Goal: Understand site structure: Grasp the organization and layout of the website

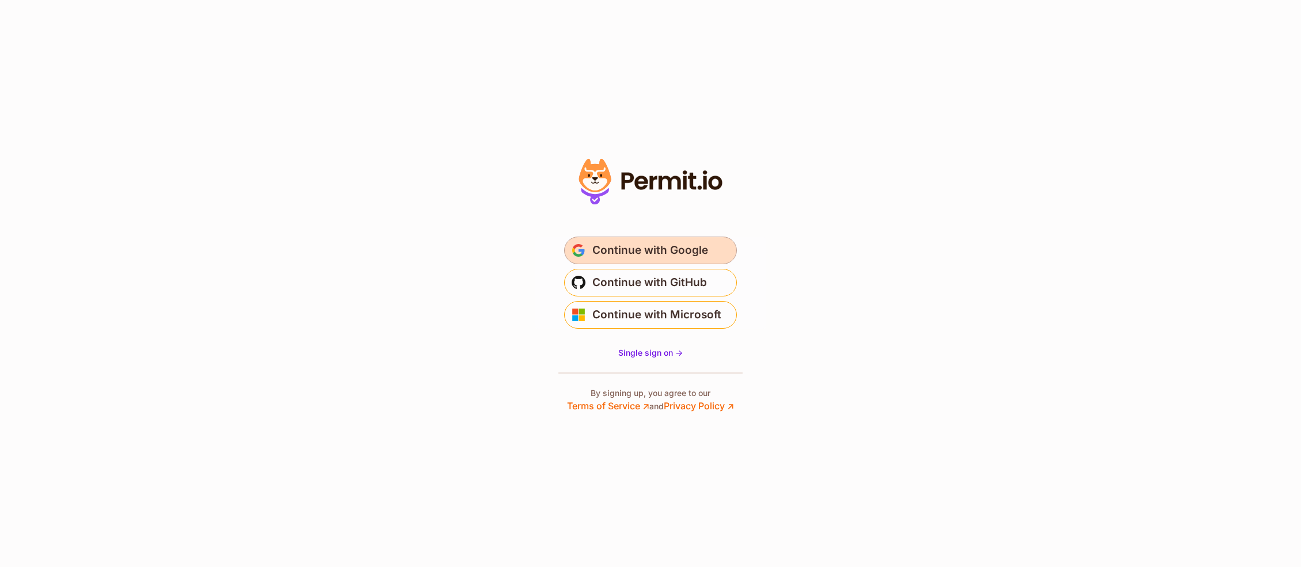
click at [689, 252] on span "Continue with Google" at bounding box center [650, 250] width 116 height 18
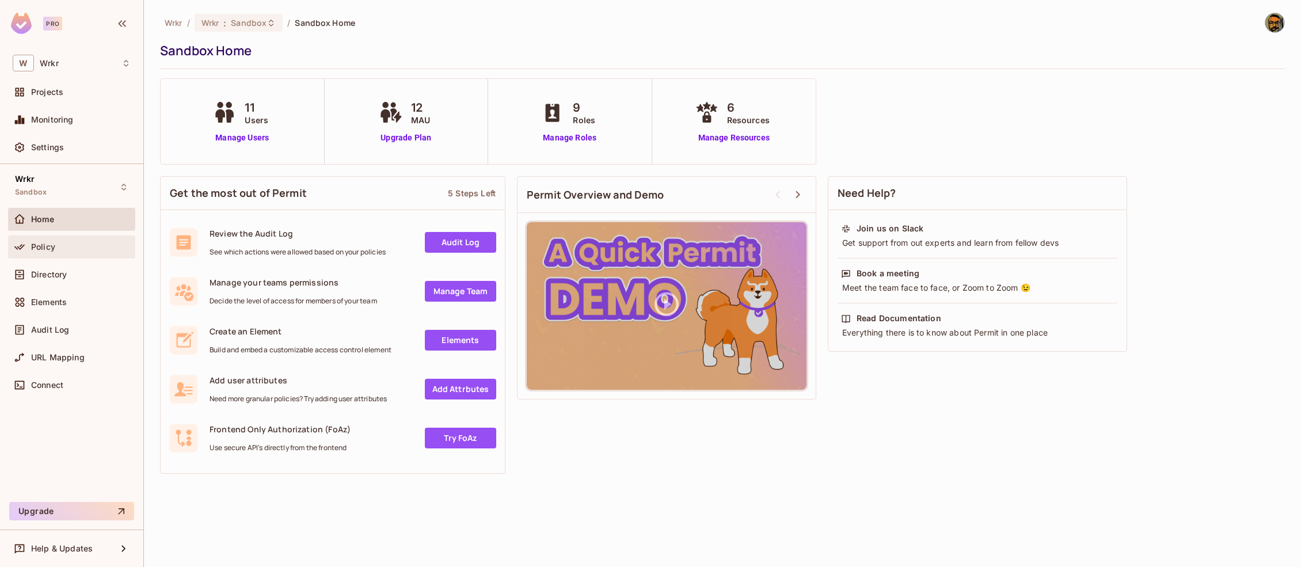
click at [70, 249] on div "Policy" at bounding box center [81, 246] width 100 height 9
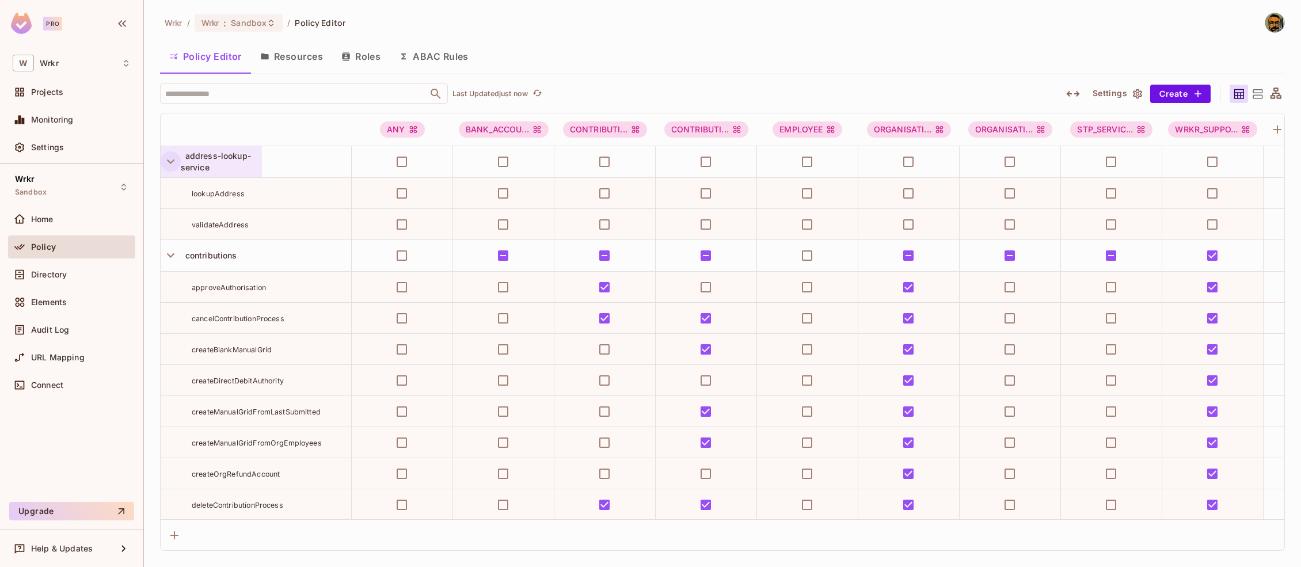
click at [173, 162] on icon "button" at bounding box center [171, 162] width 16 height 16
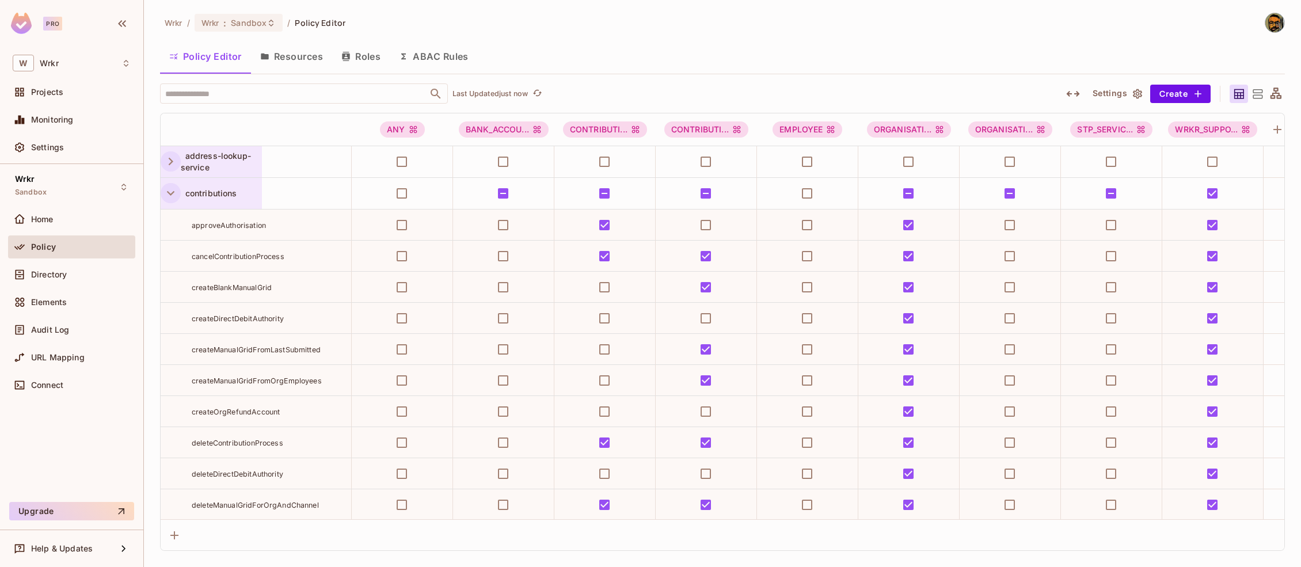
click at [171, 198] on icon "button" at bounding box center [171, 193] width 16 height 16
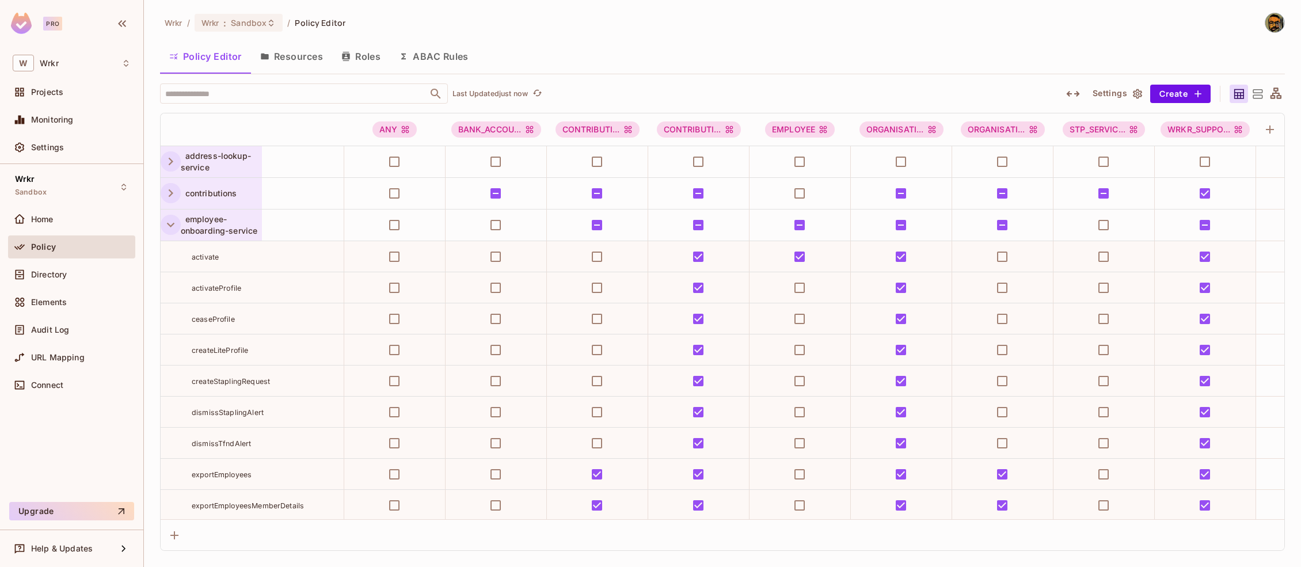
click at [169, 227] on icon "button" at bounding box center [171, 225] width 16 height 16
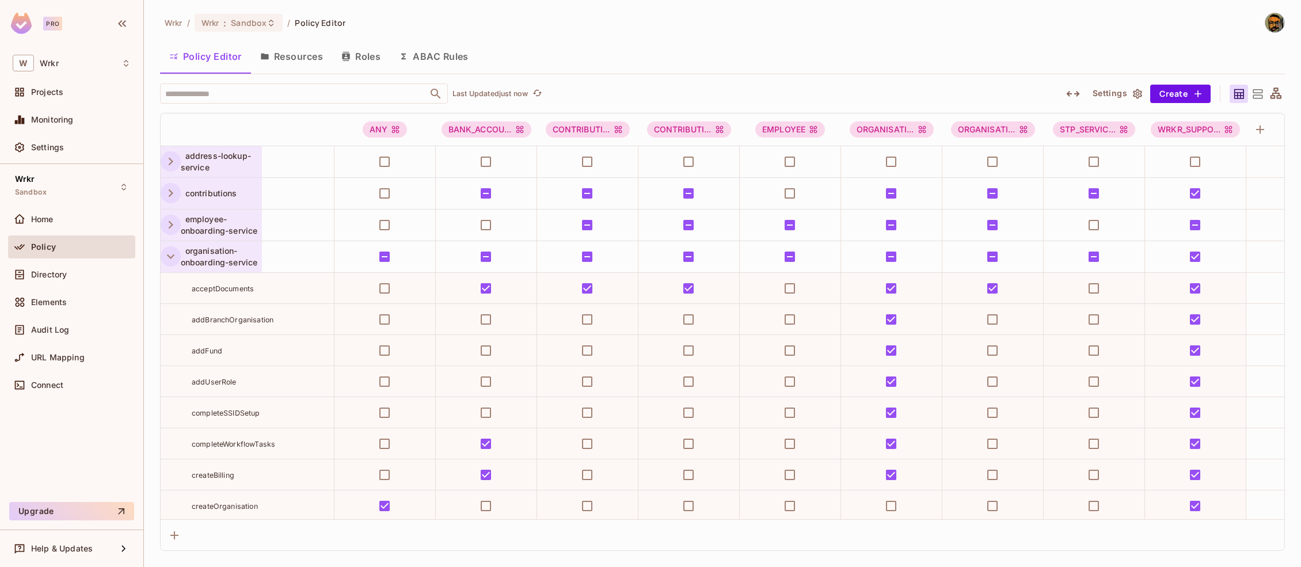
click at [169, 249] on icon "button" at bounding box center [171, 257] width 16 height 16
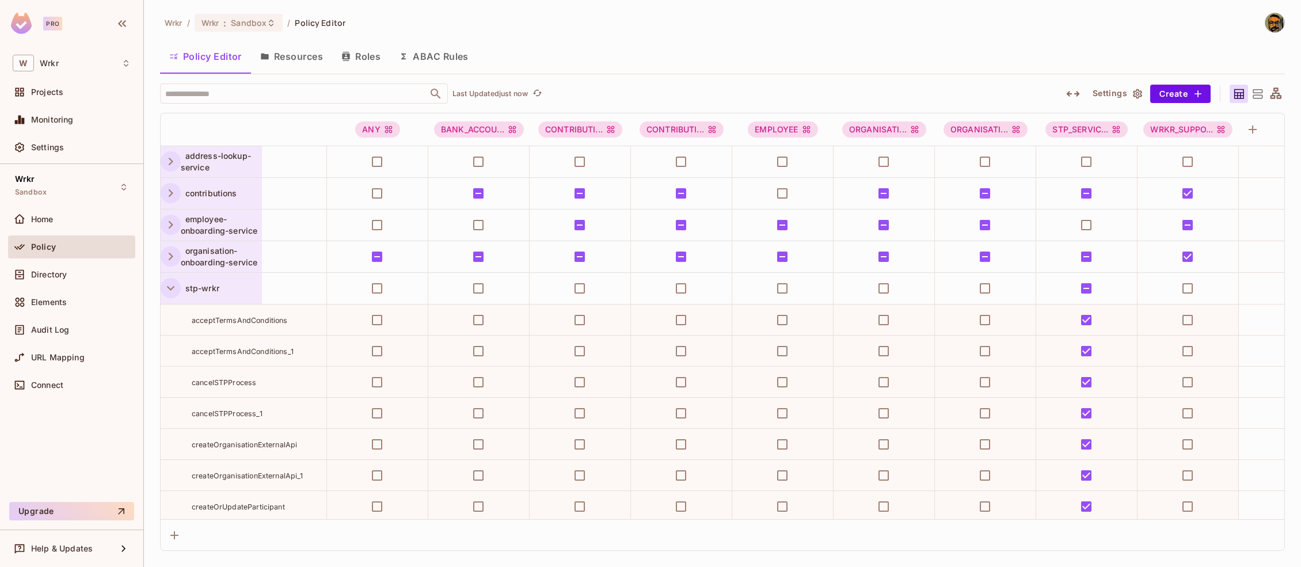
click at [168, 279] on button "button" at bounding box center [171, 288] width 20 height 20
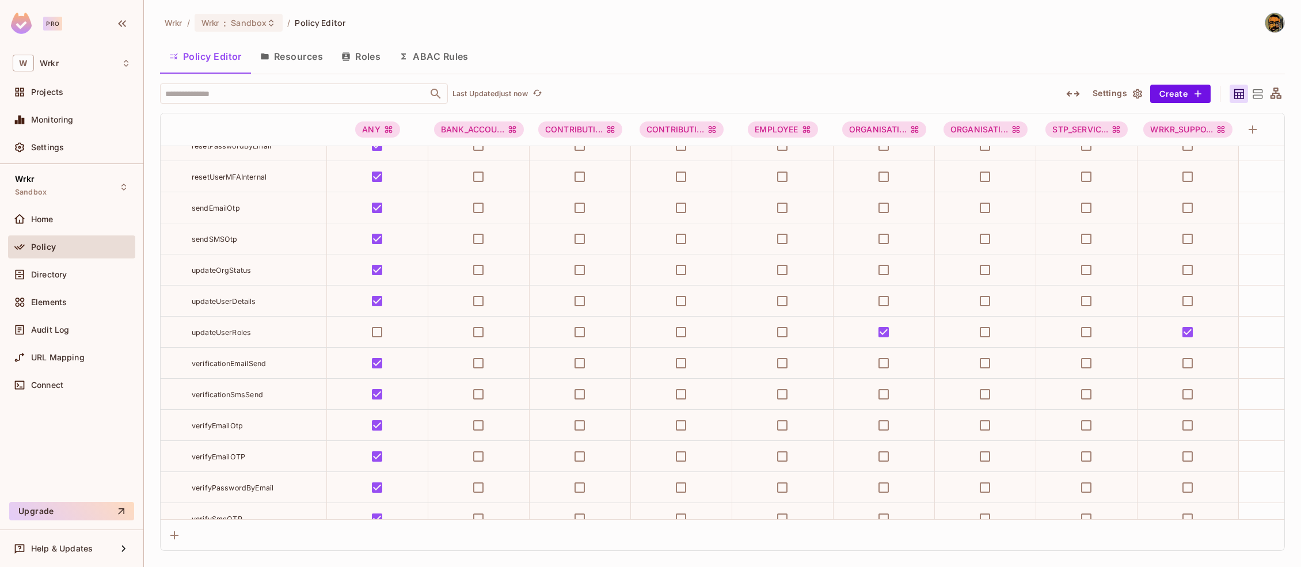
scroll to position [1878, 0]
